Goal: Task Accomplishment & Management: Complete application form

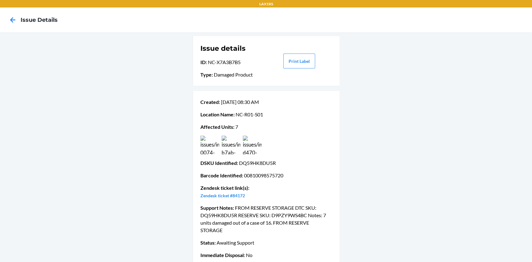
scroll to position [8, 0]
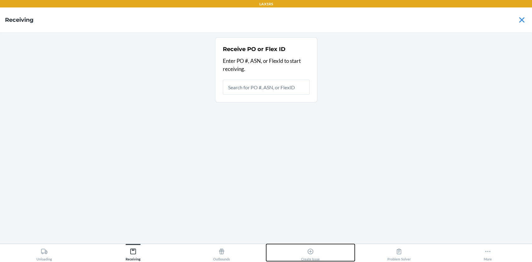
click at [306, 250] on div "Create Issue" at bounding box center [310, 254] width 19 height 16
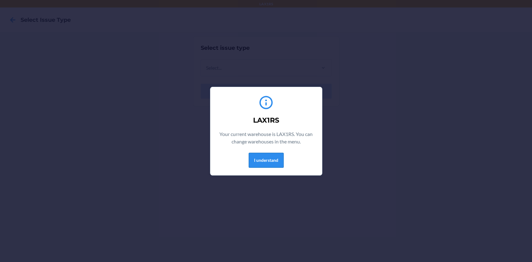
click at [264, 154] on button "I understand" at bounding box center [266, 160] width 35 height 15
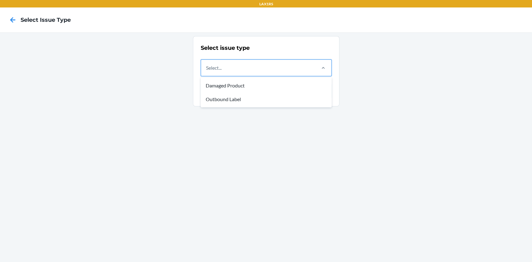
click at [235, 62] on div "Select..." at bounding box center [258, 68] width 114 height 16
click at [206, 64] on input "option Damaged Product focused, 1 of 2. 2 results available. Use Up and Down to…" at bounding box center [206, 67] width 1 height 7
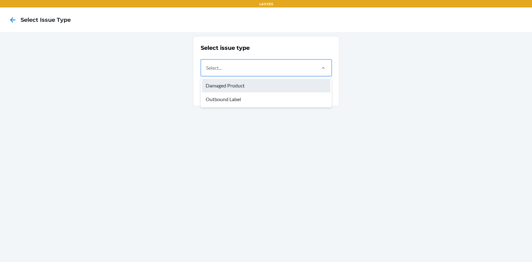
click at [240, 82] on div "Damaged Product" at bounding box center [266, 86] width 128 height 14
click at [206, 72] on input "option Damaged Product focused, 1 of 2. 2 results available. Use Up and Down to…" at bounding box center [206, 67] width 1 height 7
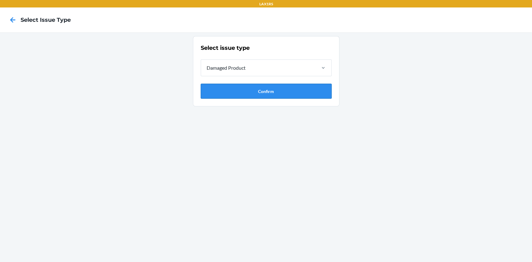
click at [250, 90] on button "Confirm" at bounding box center [266, 91] width 131 height 15
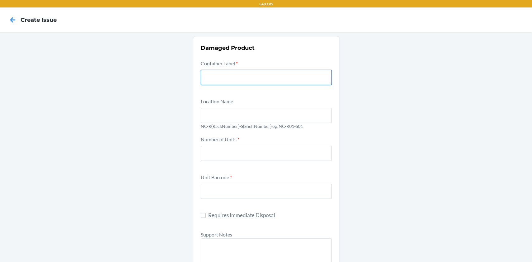
click at [247, 78] on input "text" at bounding box center [266, 77] width 131 height 15
type input "9427255"
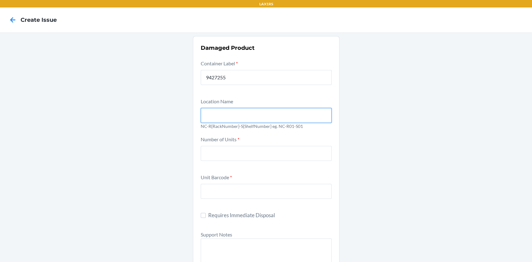
click at [231, 117] on input "text" at bounding box center [266, 115] width 131 height 15
type input "NC-R01-S01"
click at [231, 163] on div "Number of Units *" at bounding box center [266, 152] width 131 height 34
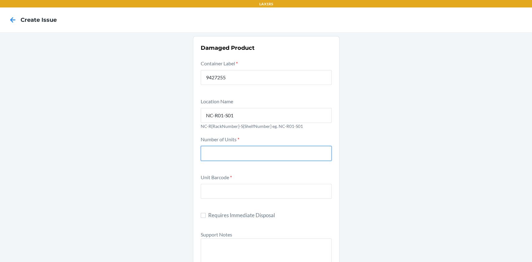
click at [227, 149] on input "number" at bounding box center [266, 153] width 131 height 15
type input "5"
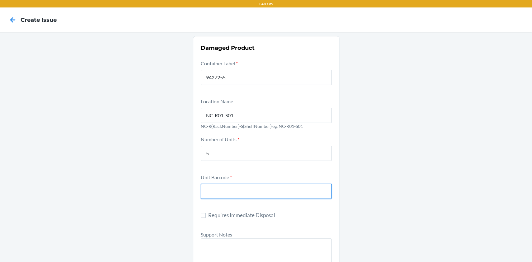
click at [237, 190] on input "text" at bounding box center [266, 191] width 131 height 15
type input "850022810794"
click at [428, 155] on div "Damaged Product Container Label * 9427255 Location Name NC-R01-S01 NC-R{RackNum…" at bounding box center [266, 262] width 532 height 461
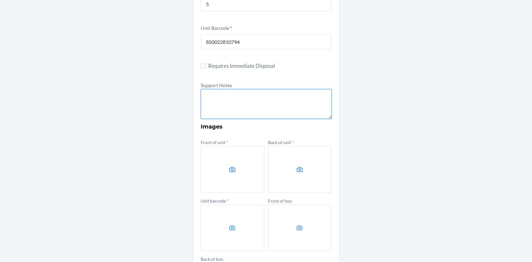
click at [254, 105] on textarea at bounding box center [266, 104] width 131 height 30
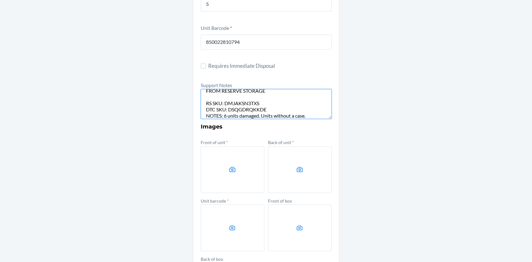
type textarea "FROM RESERVE STORAGE RS SKU: DMJAKSN3TXS DTC SKU: DSQGDRQKKDE NOTES: 6 units da…"
click at [210, 166] on label at bounding box center [233, 169] width 64 height 47
click at [0, 0] on input "file" at bounding box center [0, 0] width 0 height 0
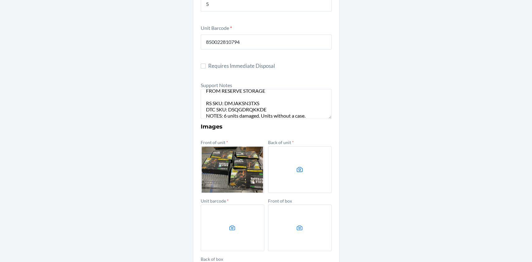
click at [289, 165] on label at bounding box center [300, 169] width 64 height 47
click at [0, 0] on input "file" at bounding box center [0, 0] width 0 height 0
click at [232, 224] on label at bounding box center [233, 228] width 64 height 47
click at [0, 0] on input "file" at bounding box center [0, 0] width 0 height 0
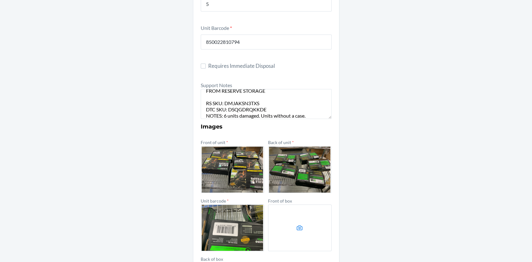
click at [299, 226] on icon at bounding box center [299, 228] width 7 height 7
click at [0, 0] on input "file" at bounding box center [0, 0] width 0 height 0
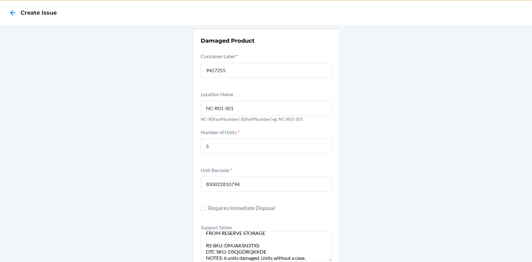
scroll to position [231, 0]
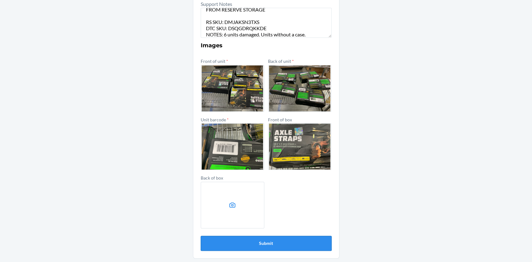
click at [272, 239] on button "Submit" at bounding box center [266, 243] width 131 height 15
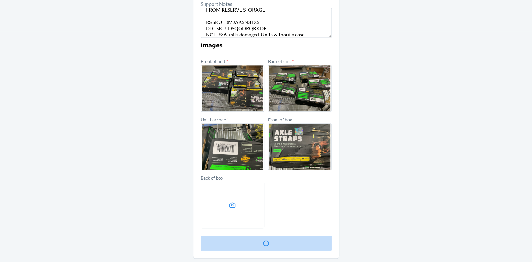
click at [272, 239] on button "Submit" at bounding box center [266, 243] width 131 height 15
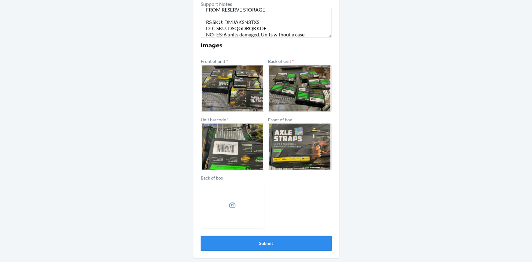
click at [272, 239] on button "Submit" at bounding box center [266, 243] width 131 height 15
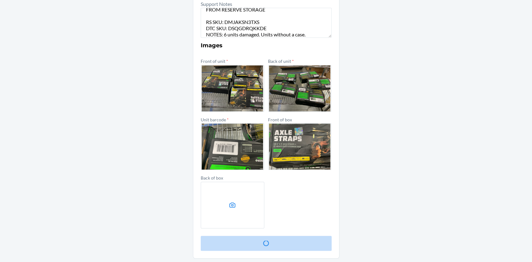
click at [272, 239] on button "Submit" at bounding box center [266, 243] width 131 height 15
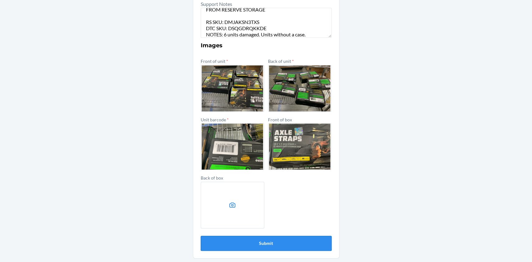
click at [272, 239] on button "Submit" at bounding box center [266, 243] width 131 height 15
drag, startPoint x: 278, startPoint y: 233, endPoint x: 285, endPoint y: 237, distance: 7.7
click at [285, 237] on button "Submit" at bounding box center [266, 243] width 131 height 15
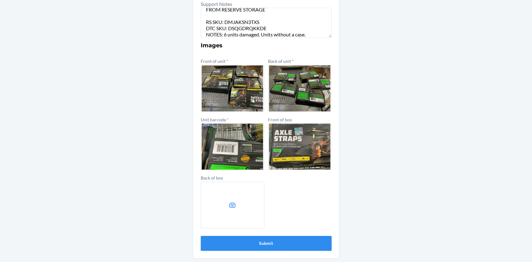
drag, startPoint x: 287, startPoint y: 237, endPoint x: 493, endPoint y: 102, distance: 247.0
click at [493, 102] on div "Damaged Product Container Label * 9427255 Location Name NC-R01-S01 NC-R{RackNum…" at bounding box center [266, 32] width 532 height 461
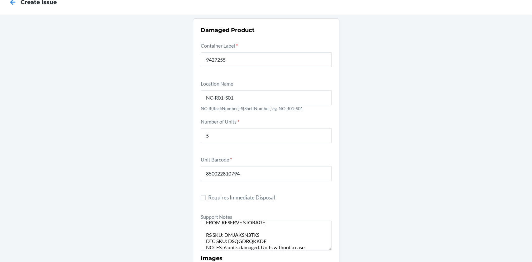
scroll to position [0, 0]
